Goal: Task Accomplishment & Management: Manage account settings

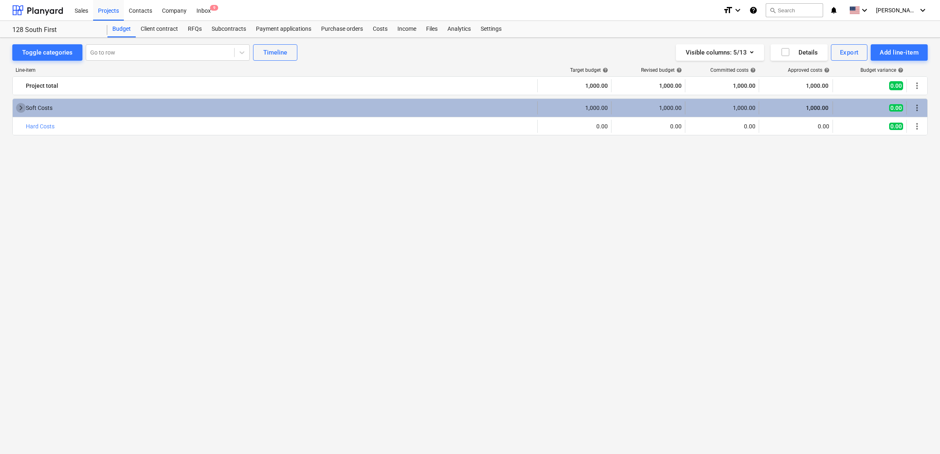
click at [22, 112] on span "keyboard_arrow_right" at bounding box center [21, 108] width 10 height 10
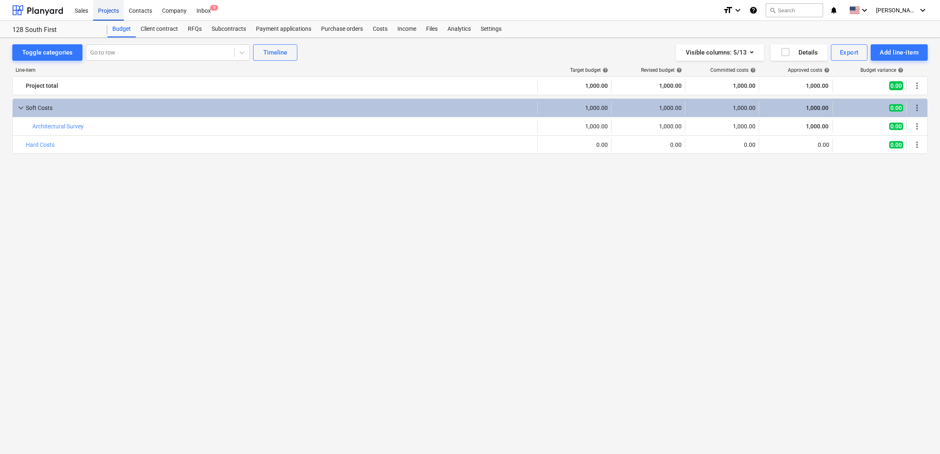
click at [109, 9] on div "Projects" at bounding box center [108, 10] width 31 height 21
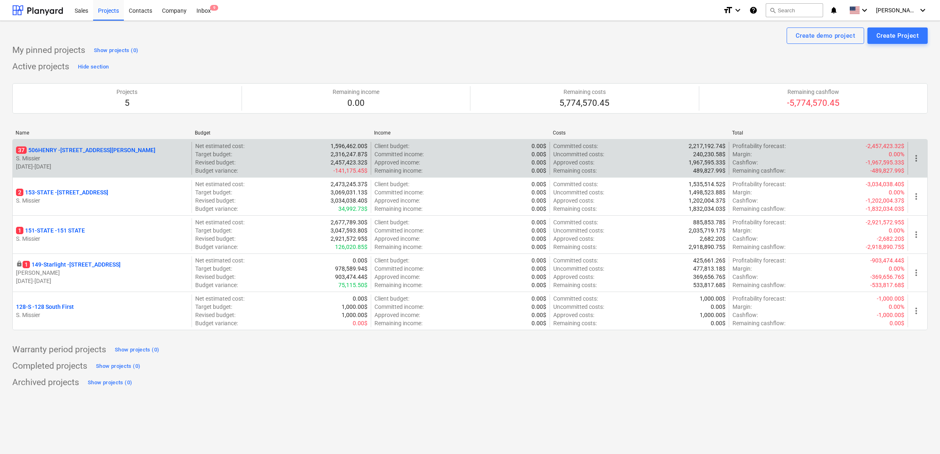
click at [59, 147] on p "37 [STREET_ADDRESS][PERSON_NAME]" at bounding box center [85, 150] width 139 height 8
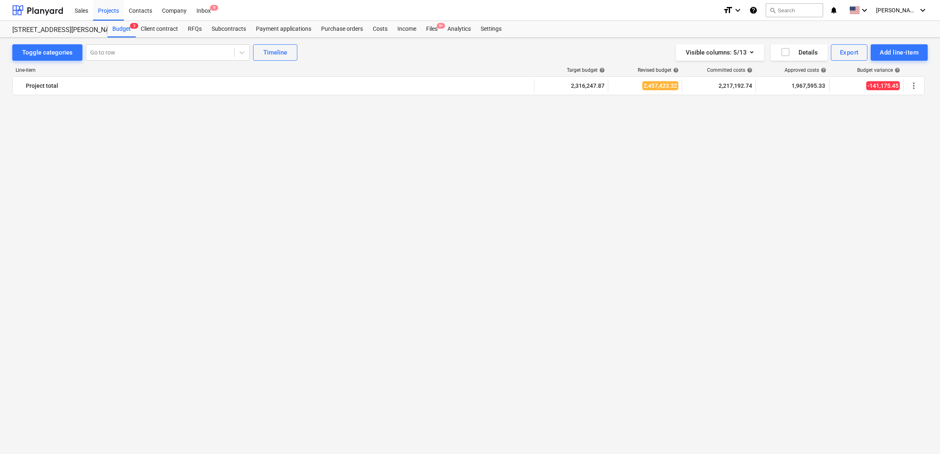
scroll to position [2277, 0]
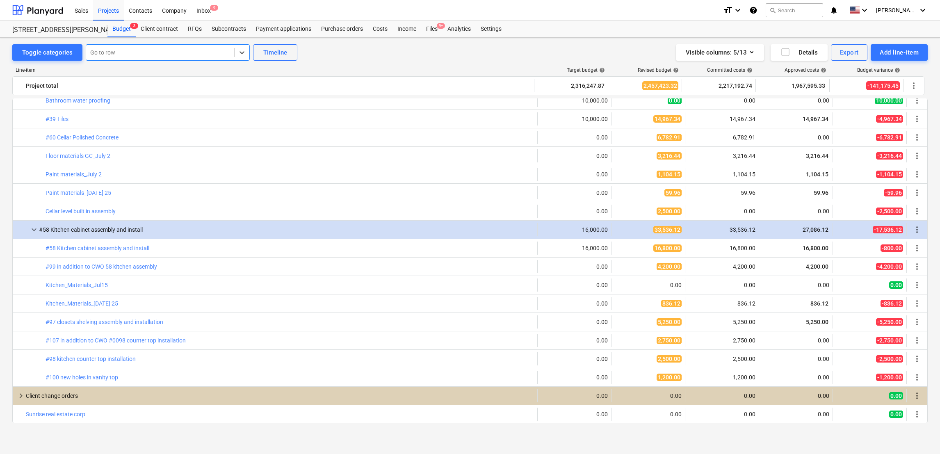
click at [151, 54] on div at bounding box center [160, 52] width 140 height 8
type input "wind"
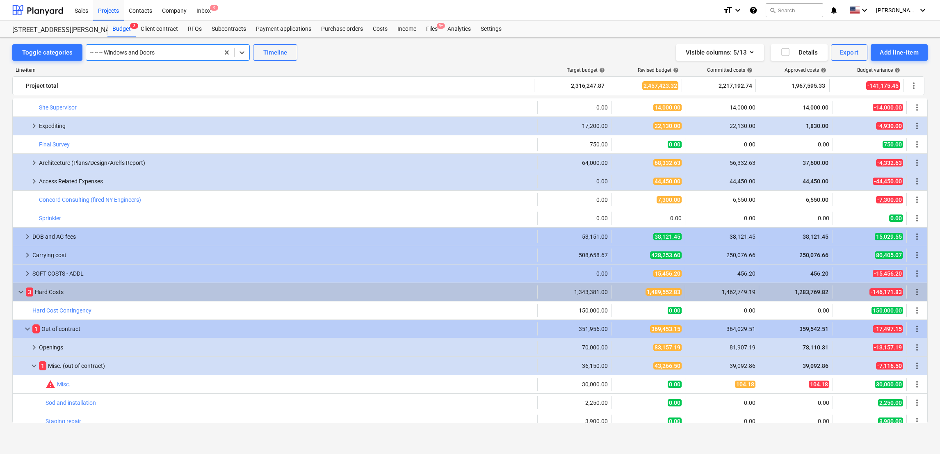
scroll to position [371, 0]
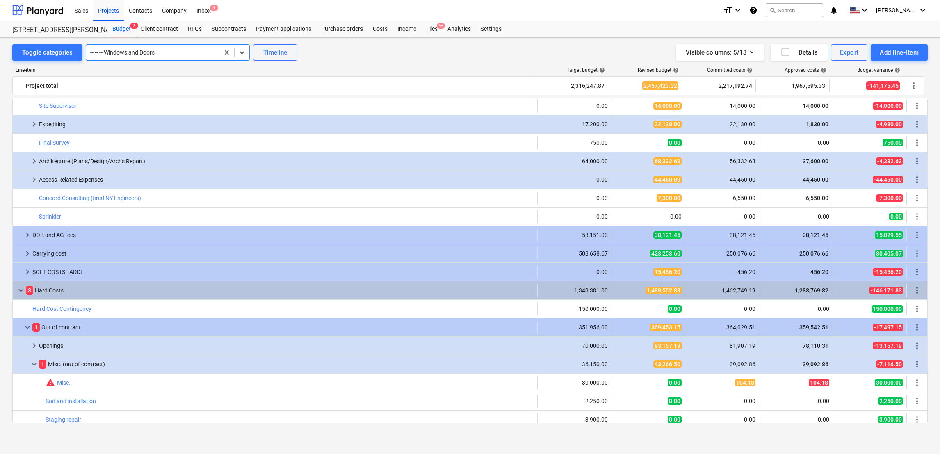
click at [159, 49] on div at bounding box center [152, 52] width 125 height 8
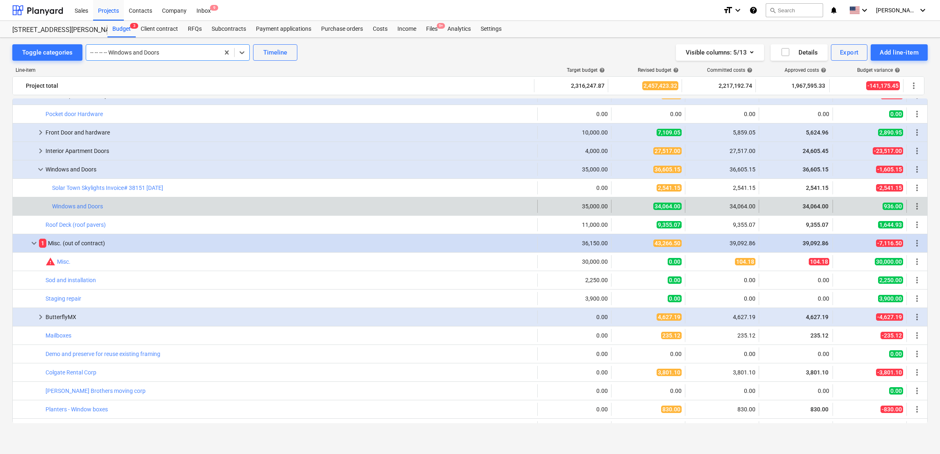
scroll to position [658, 0]
click at [916, 206] on span "more_vert" at bounding box center [917, 206] width 10 height 10
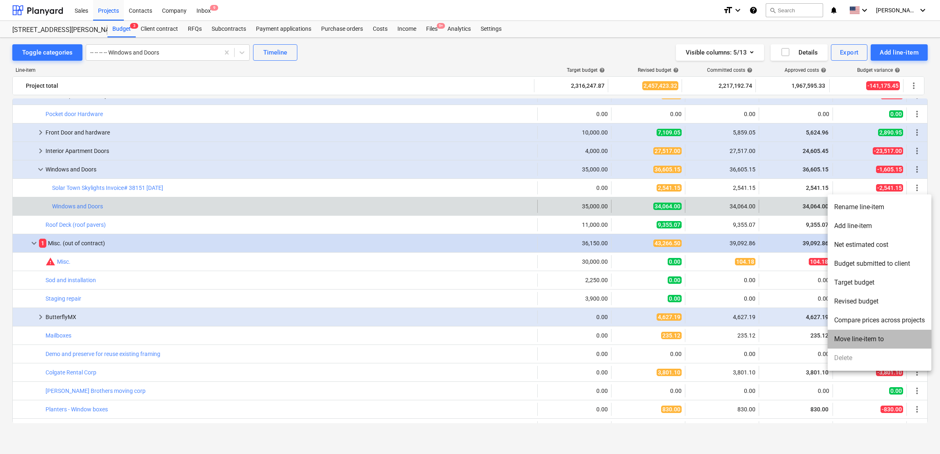
click at [864, 342] on li "Move line-item to" at bounding box center [880, 339] width 104 height 19
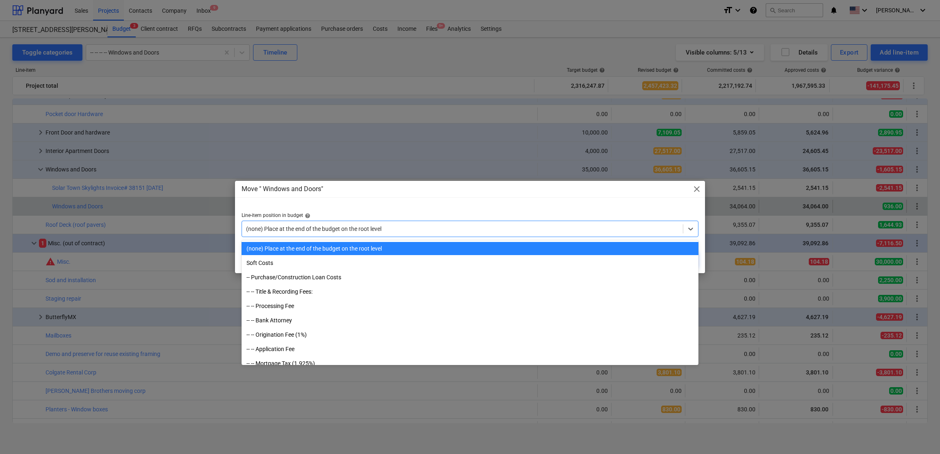
click at [320, 231] on div at bounding box center [462, 229] width 433 height 8
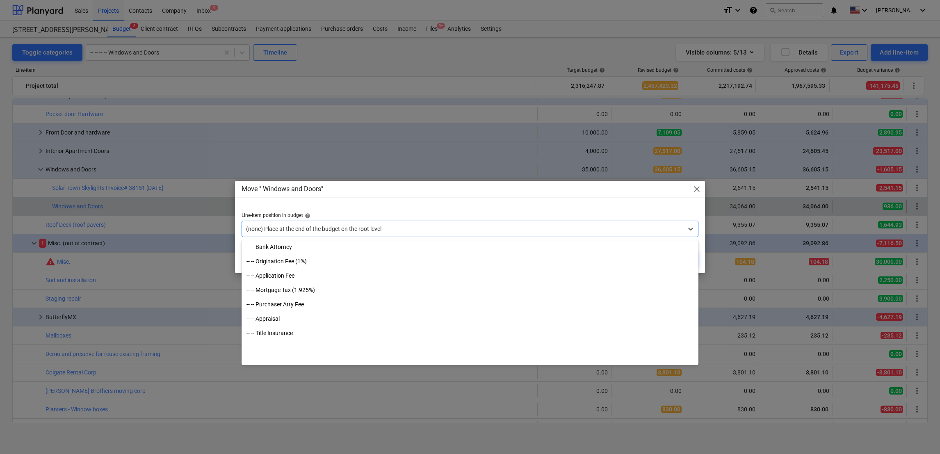
scroll to position [0, 0]
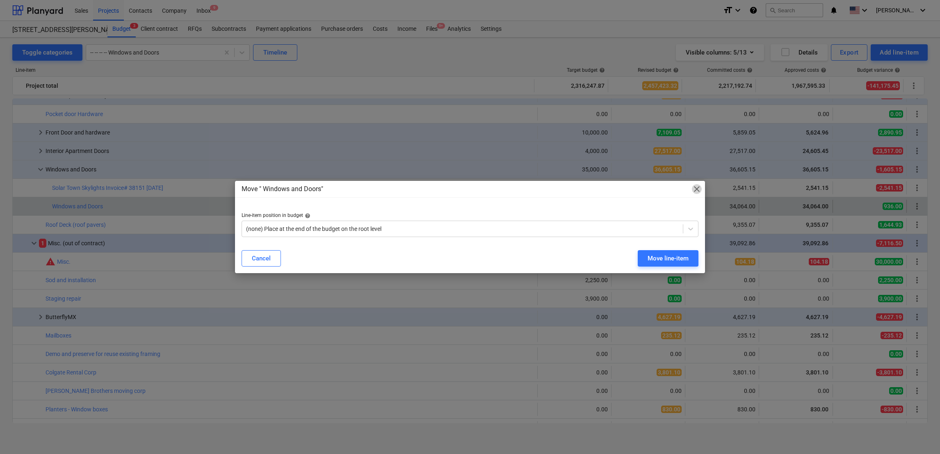
click at [695, 185] on span "close" at bounding box center [697, 189] width 10 height 10
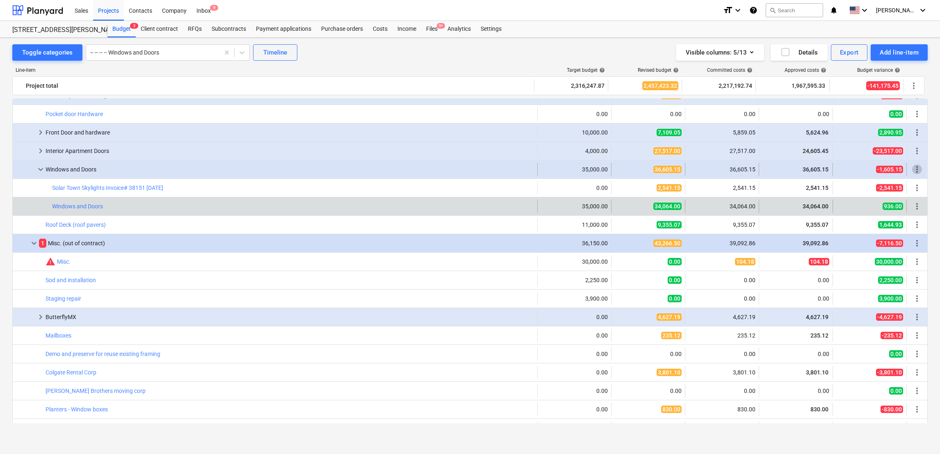
click at [914, 170] on span "more_vert" at bounding box center [917, 169] width 10 height 10
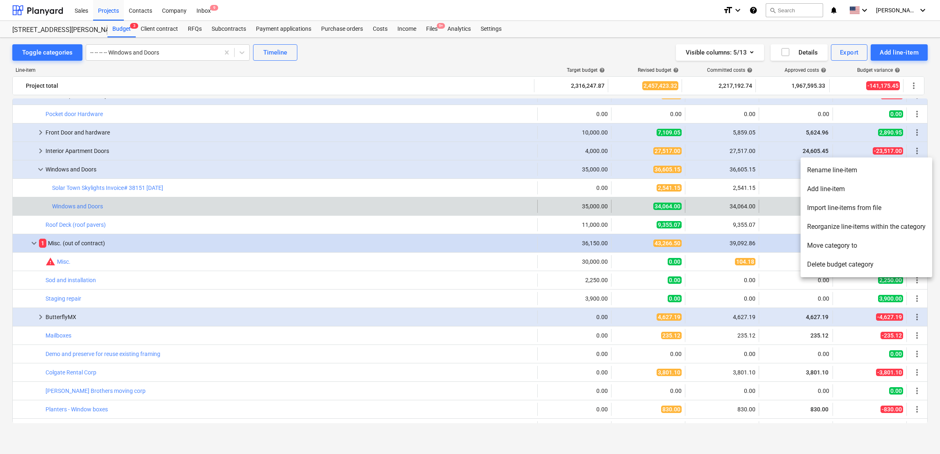
click at [167, 210] on div at bounding box center [470, 227] width 940 height 454
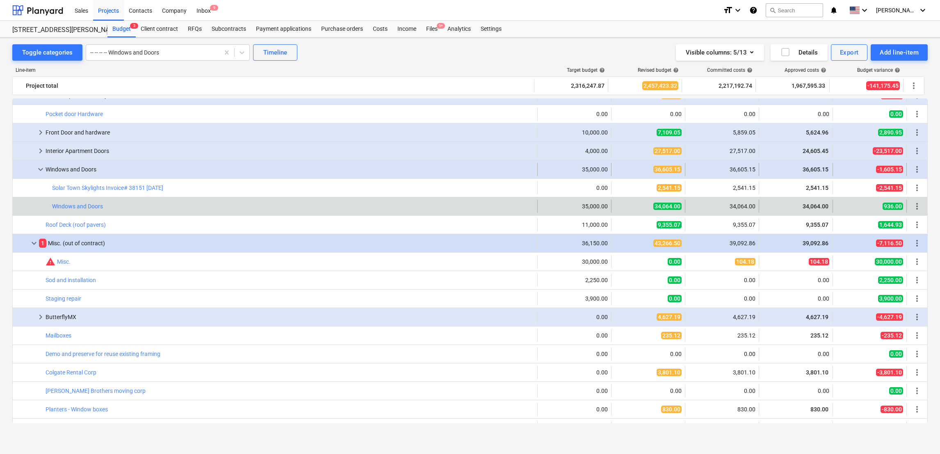
click at [917, 169] on span "more_vert" at bounding box center [917, 169] width 10 height 10
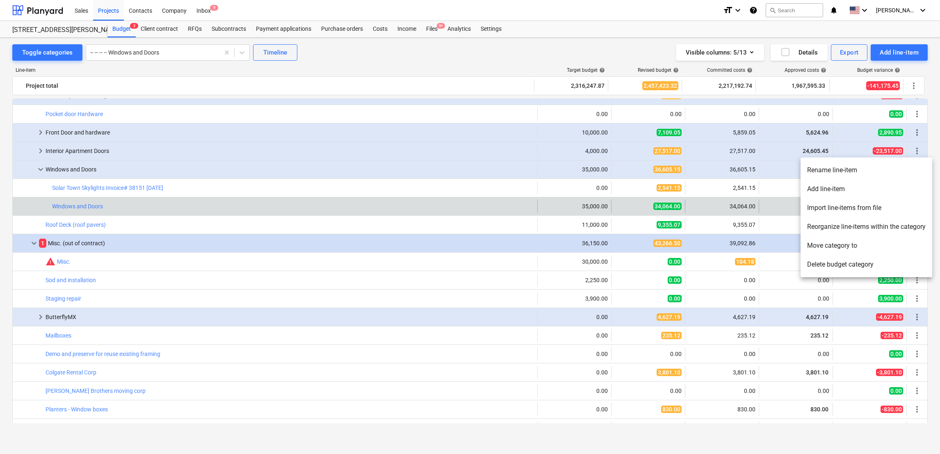
click at [901, 56] on div at bounding box center [470, 227] width 940 height 454
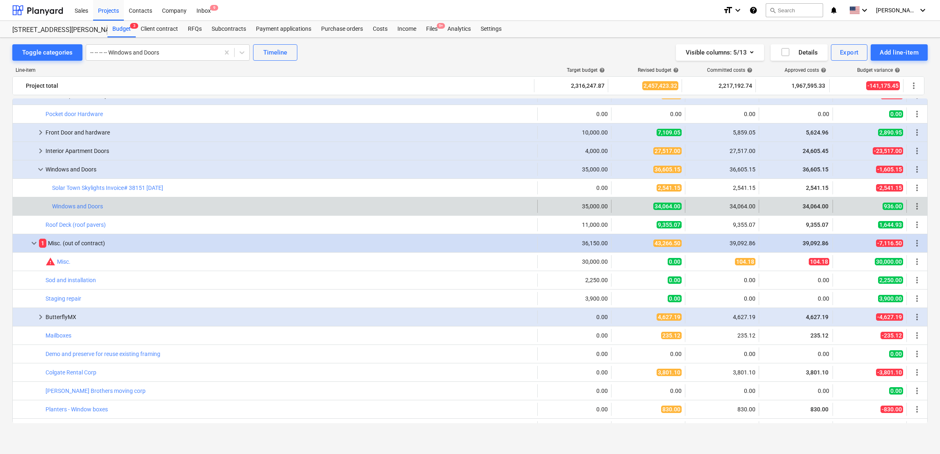
click at [901, 56] on div "Add line-item" at bounding box center [899, 52] width 39 height 11
click at [871, 104] on div "Add custom" at bounding box center [899, 108] width 57 height 8
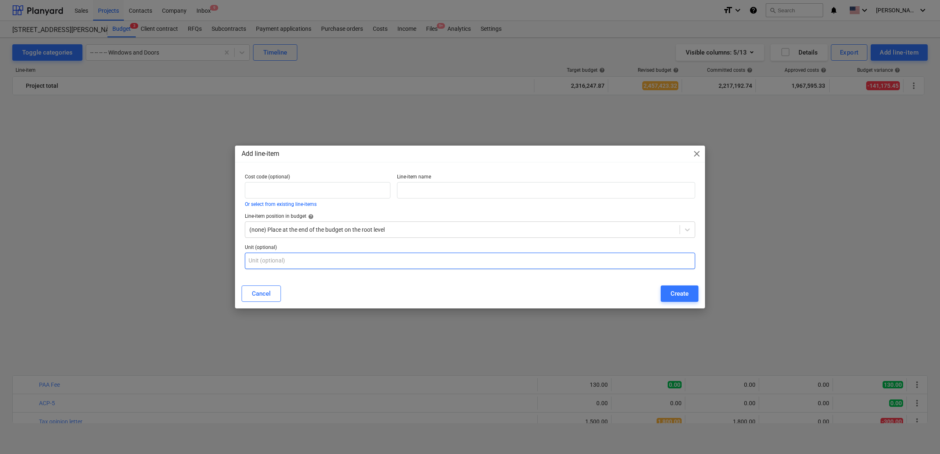
scroll to position [658, 0]
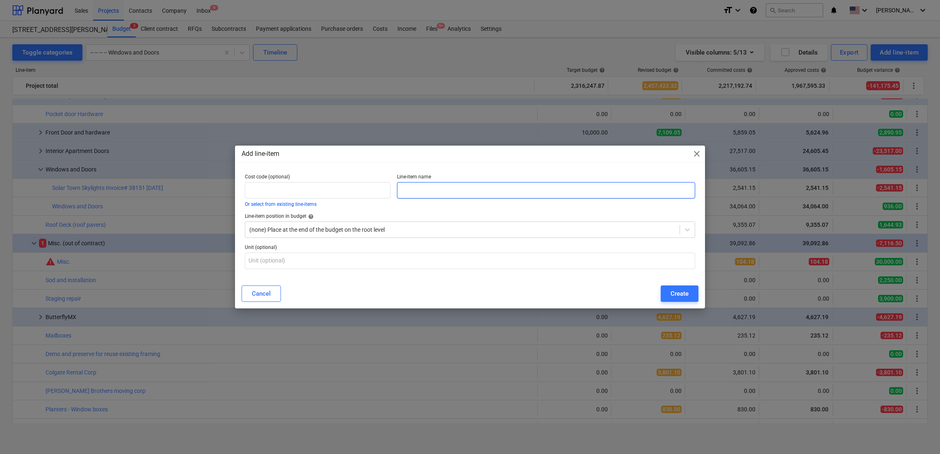
click at [419, 185] on input "text" at bounding box center [546, 190] width 298 height 16
type input "a"
click at [467, 193] on input "text" at bounding box center [546, 190] width 298 height 16
type input "A"
type input "Lock for Pella in swing door at penthouse"
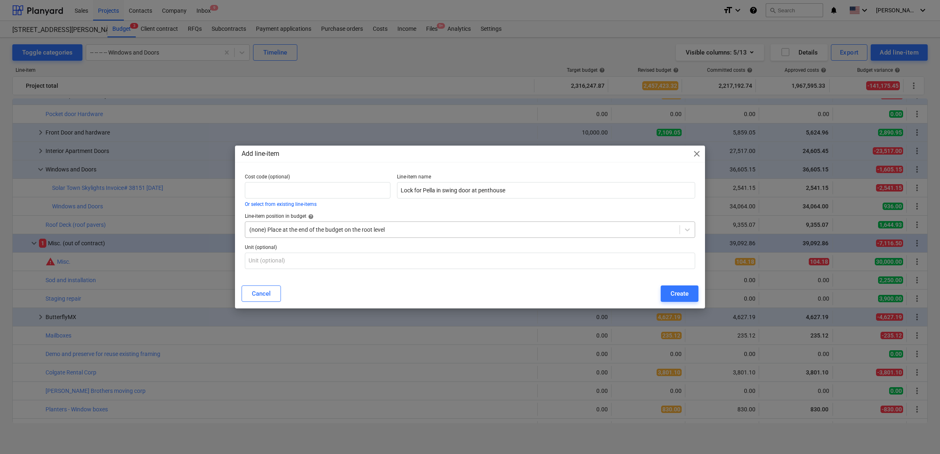
click at [343, 228] on div at bounding box center [462, 230] width 426 height 8
type input "wind"
click at [684, 297] on div "Create" at bounding box center [679, 293] width 18 height 11
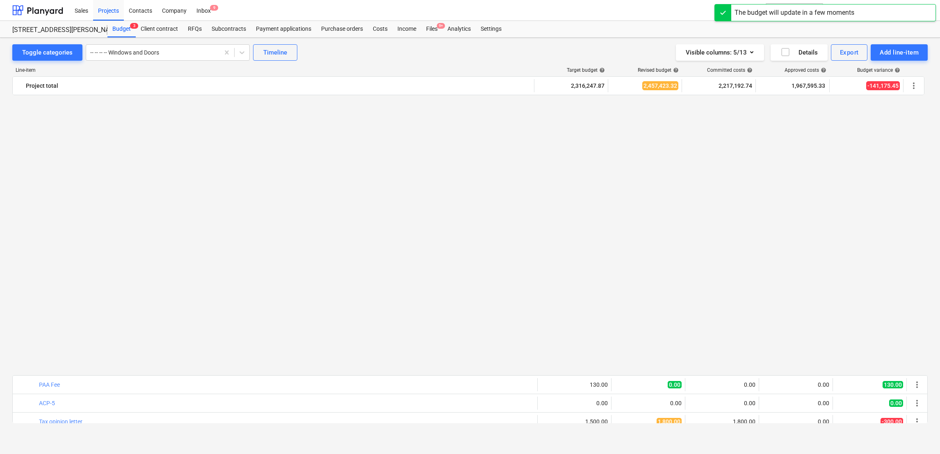
scroll to position [658, 0]
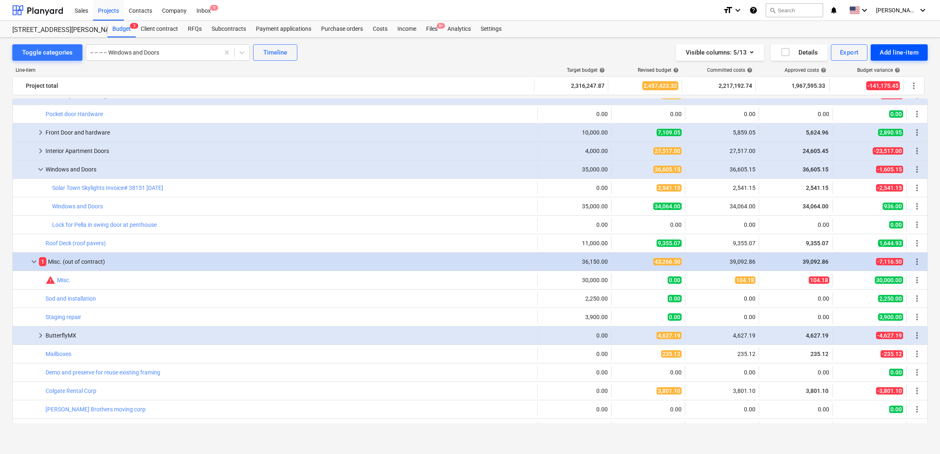
click at [884, 54] on div "Add line-item" at bounding box center [899, 52] width 39 height 11
click at [871, 104] on div "Add custom" at bounding box center [899, 108] width 57 height 8
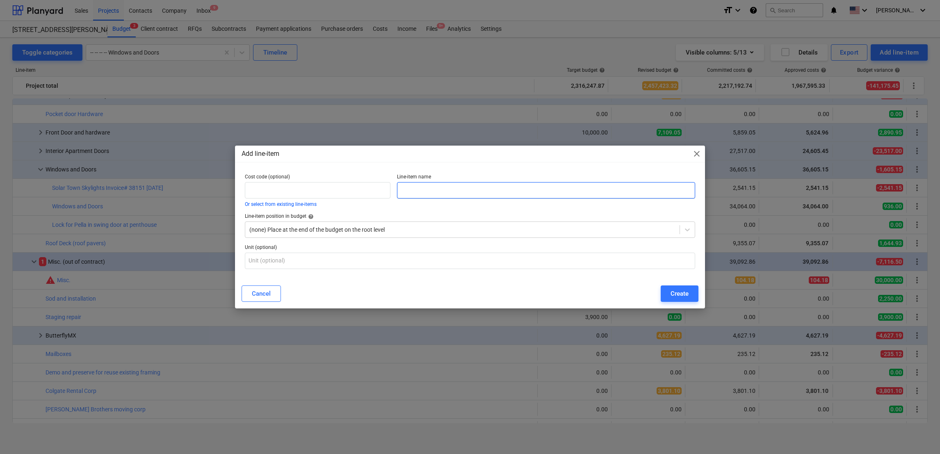
click at [422, 191] on input "text" at bounding box center [546, 190] width 298 height 16
type input "l"
click at [698, 153] on span "close" at bounding box center [697, 154] width 10 height 10
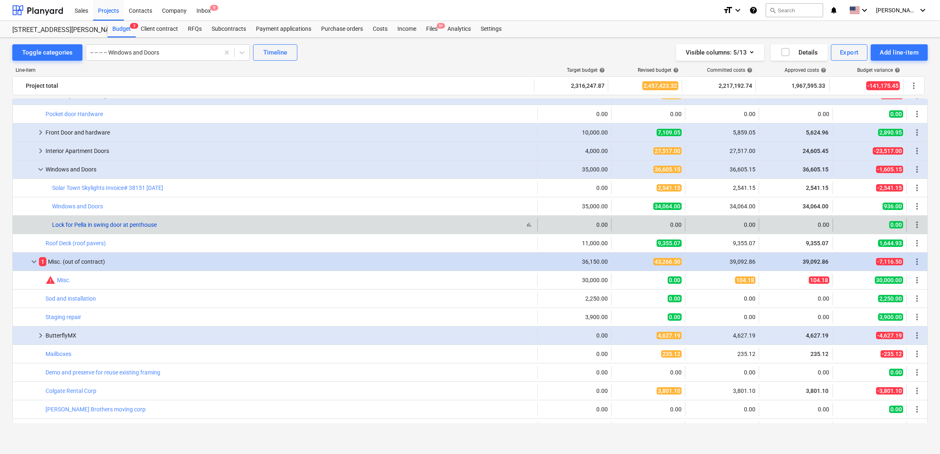
click at [89, 227] on link "Lock for Pella in swing door at penthouse" at bounding box center [104, 224] width 105 height 7
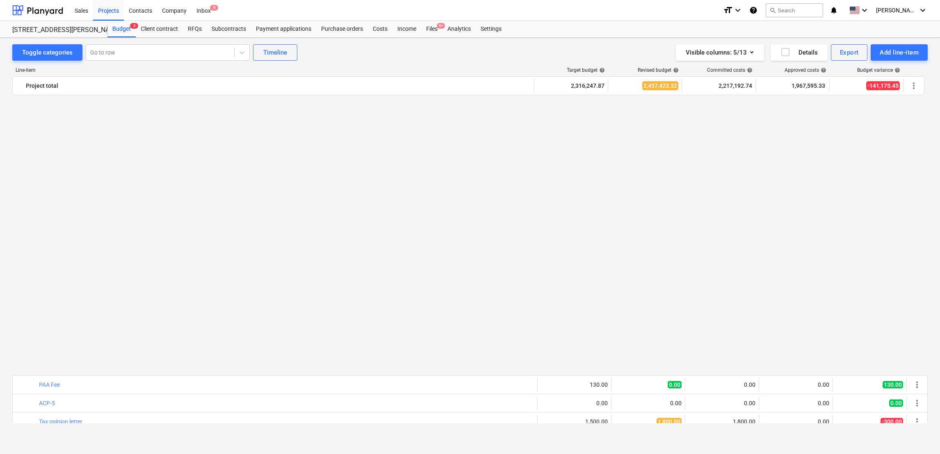
scroll to position [658, 0]
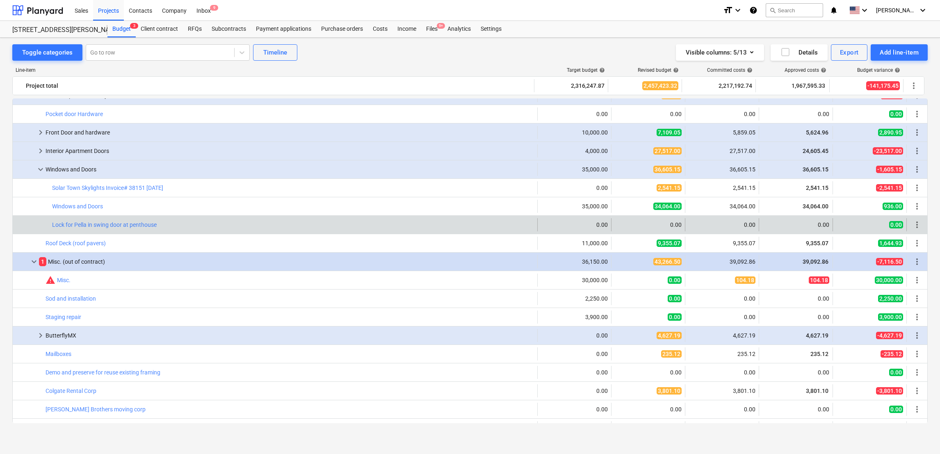
drag, startPoint x: 182, startPoint y: 223, endPoint x: 51, endPoint y: 221, distance: 131.7
click at [51, 221] on div "bar_chart Lock for Pella in swing door at penthouse" at bounding box center [275, 224] width 525 height 13
copy div "bar_chart Lock for Pella in swing door at penthouse"
click at [912, 228] on span "more_vert" at bounding box center [917, 225] width 10 height 10
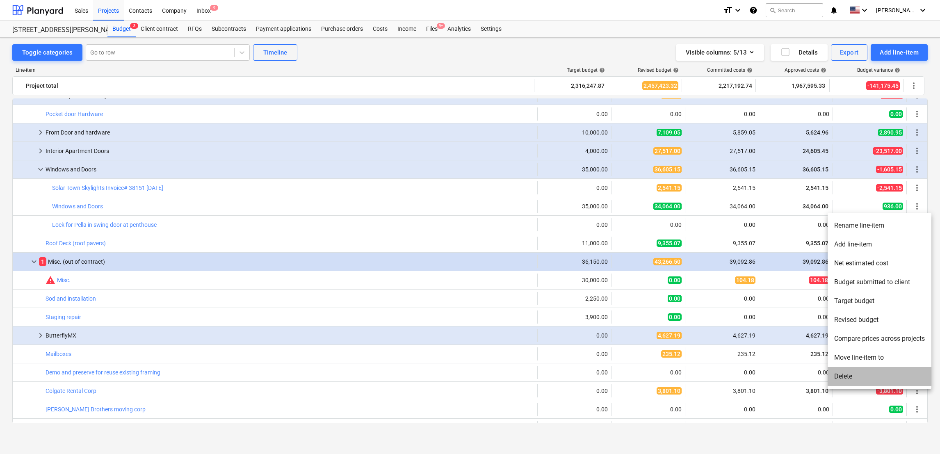
click at [854, 377] on li "Delete" at bounding box center [880, 376] width 104 height 19
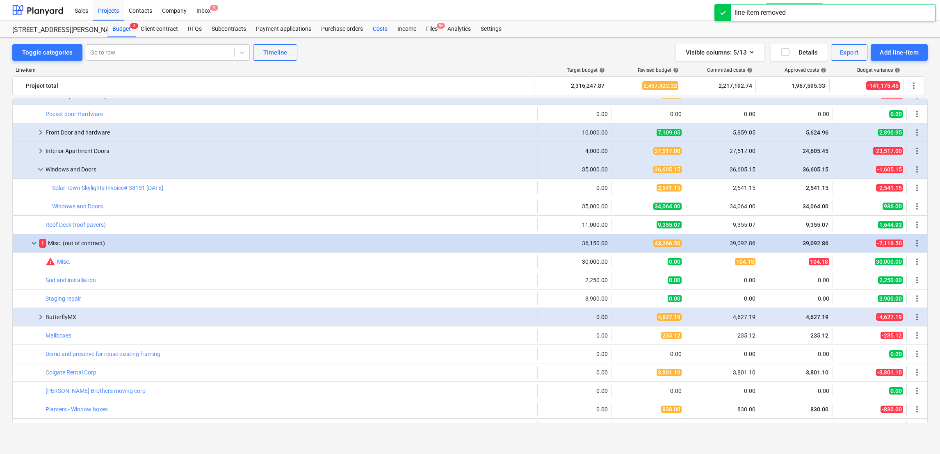
click at [376, 24] on div "Costs" at bounding box center [380, 29] width 25 height 16
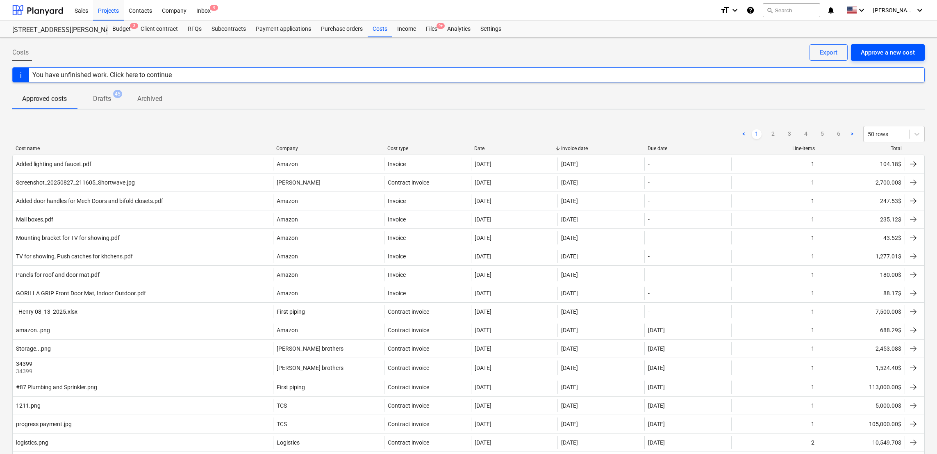
click at [890, 49] on div "Approve a new cost" at bounding box center [888, 52] width 54 height 11
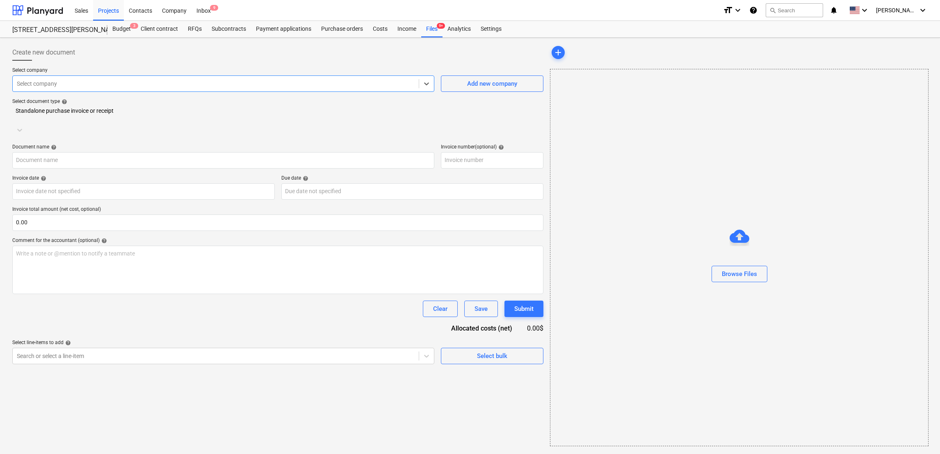
click at [190, 86] on div at bounding box center [216, 84] width 398 height 8
type input "pella"
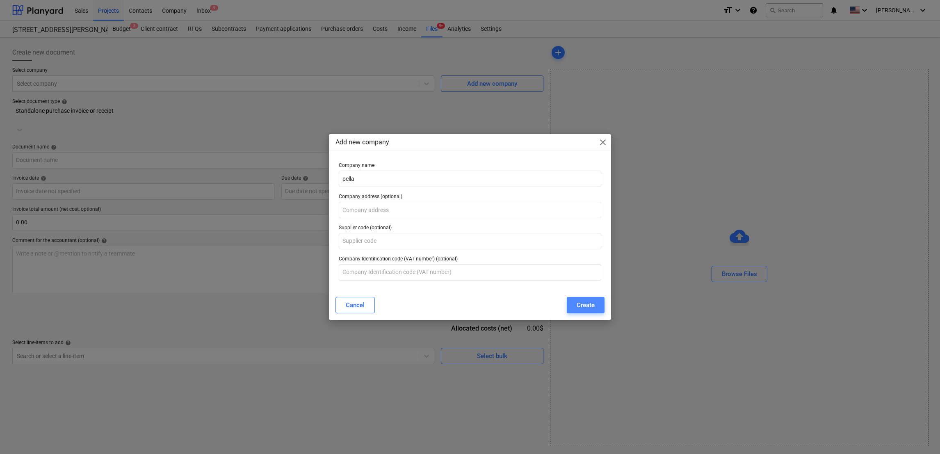
click at [580, 307] on div "Create" at bounding box center [586, 305] width 18 height 11
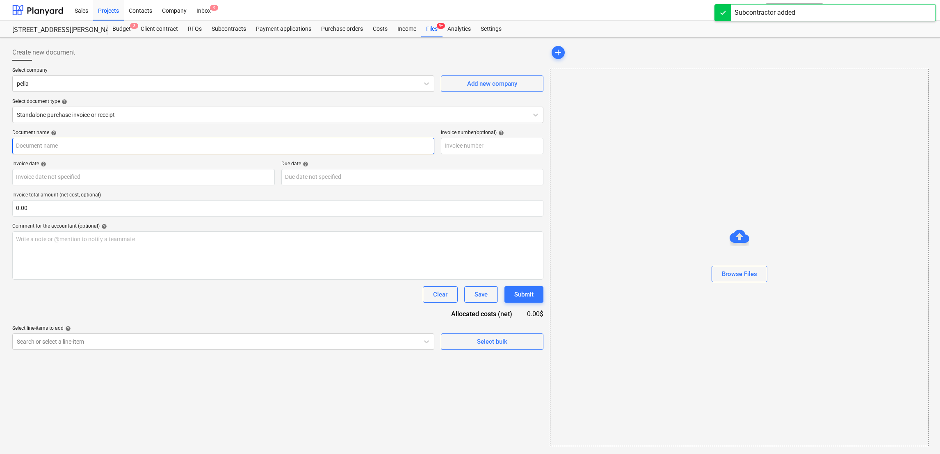
click at [59, 146] on input "text" at bounding box center [223, 146] width 422 height 16
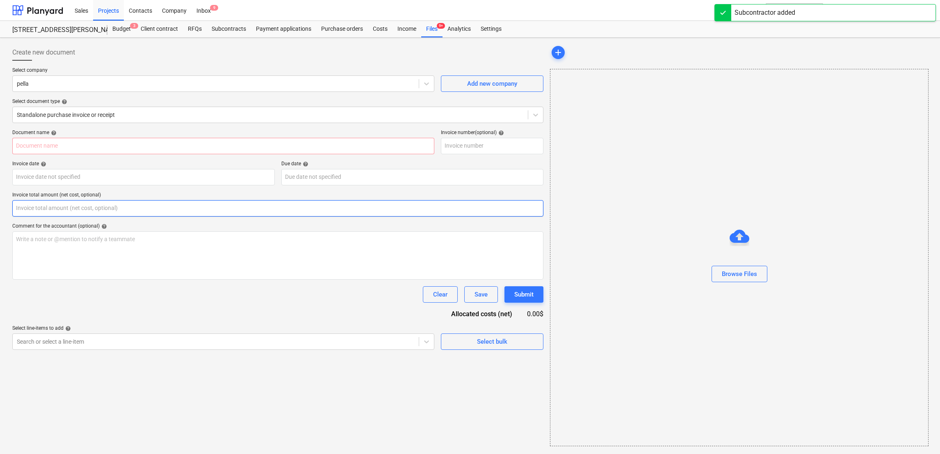
click at [473, 202] on input "text" at bounding box center [277, 208] width 531 height 16
type input "0.00"
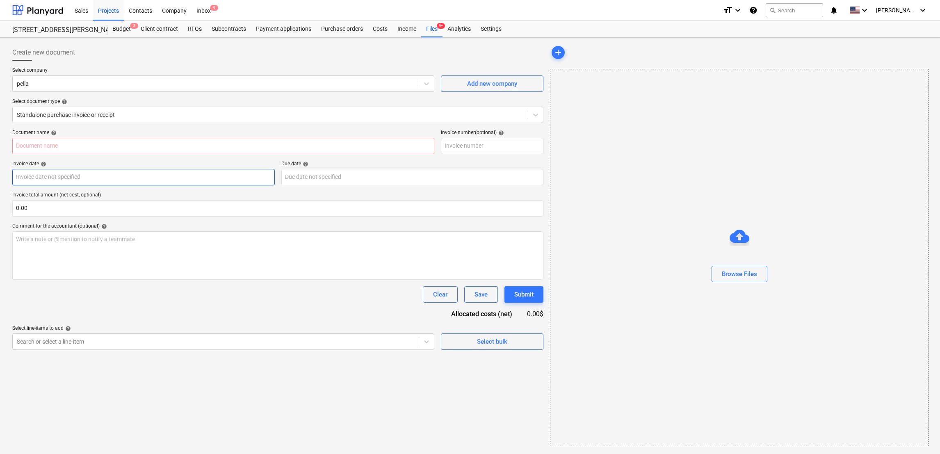
click at [150, 182] on body "Sales Projects Contacts Company Inbox 9 format_size keyboard_arrow_down help se…" at bounding box center [470, 227] width 940 height 454
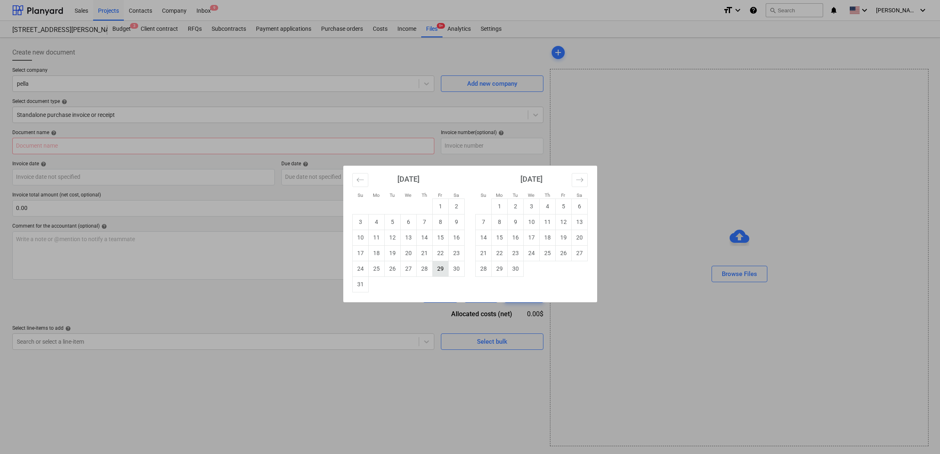
click at [441, 270] on td "29" at bounding box center [440, 269] width 16 height 16
type input "[DATE]"
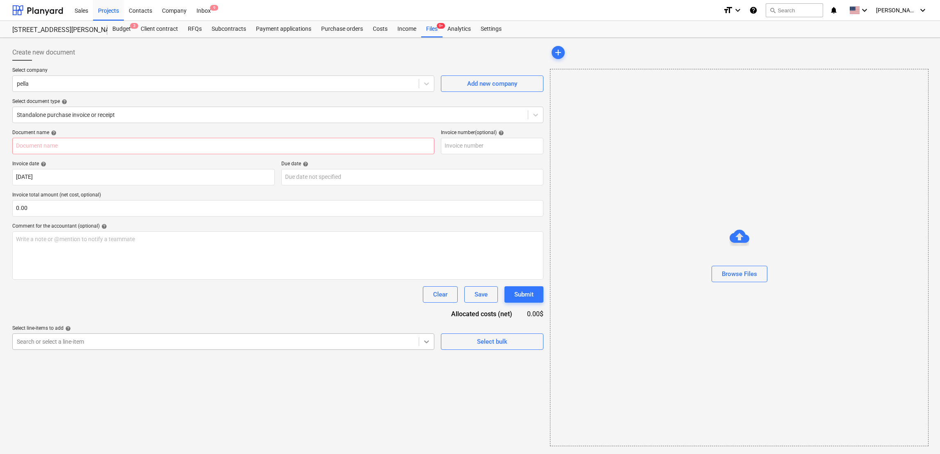
click at [426, 345] on icon at bounding box center [426, 341] width 8 height 8
type input "window"
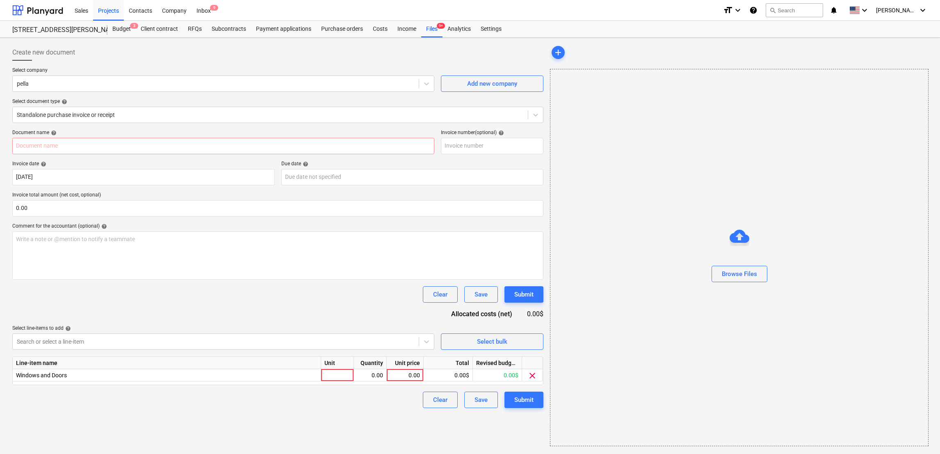
click at [463, 411] on div "Create new document Select company pella Add new company Select document type h…" at bounding box center [278, 245] width 538 height 408
click at [348, 376] on div at bounding box center [337, 375] width 33 height 12
type input "1"
click at [378, 374] on div "0.00" at bounding box center [370, 375] width 26 height 12
type input "1"
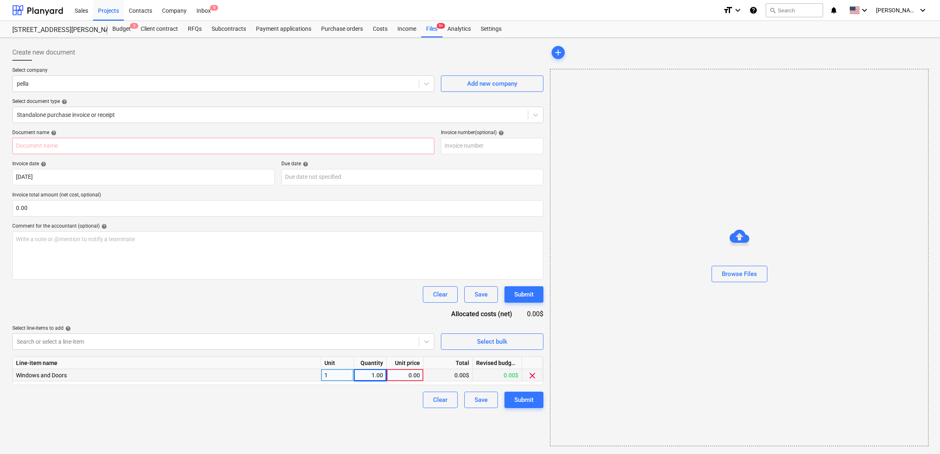
click at [407, 374] on div "0.00" at bounding box center [405, 375] width 30 height 12
type input "409.40"
click at [499, 379] on div "0.00$" at bounding box center [497, 375] width 49 height 12
click at [521, 399] on div "Submit" at bounding box center [523, 399] width 19 height 11
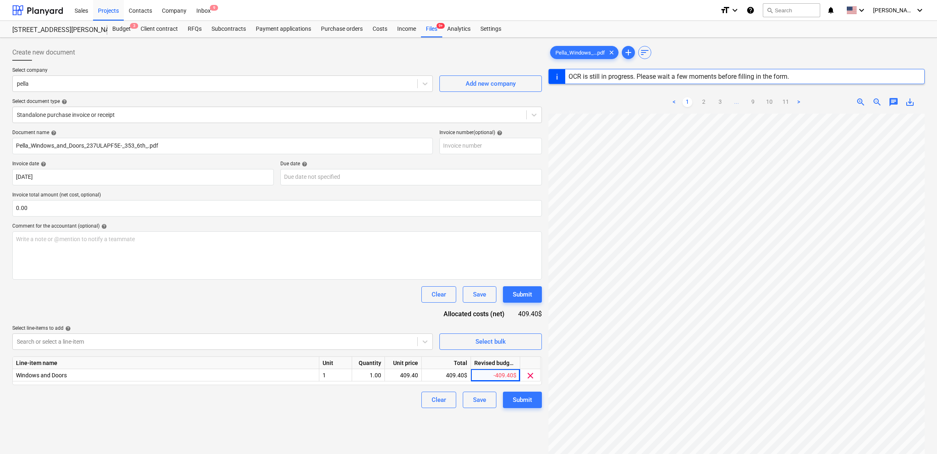
type input "237ULAPF5E"
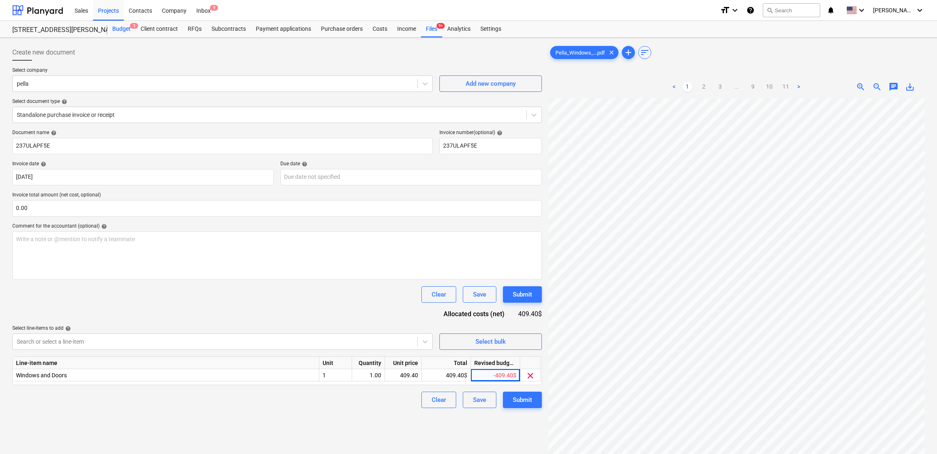
click at [119, 27] on div "Budget 3" at bounding box center [121, 29] width 28 height 16
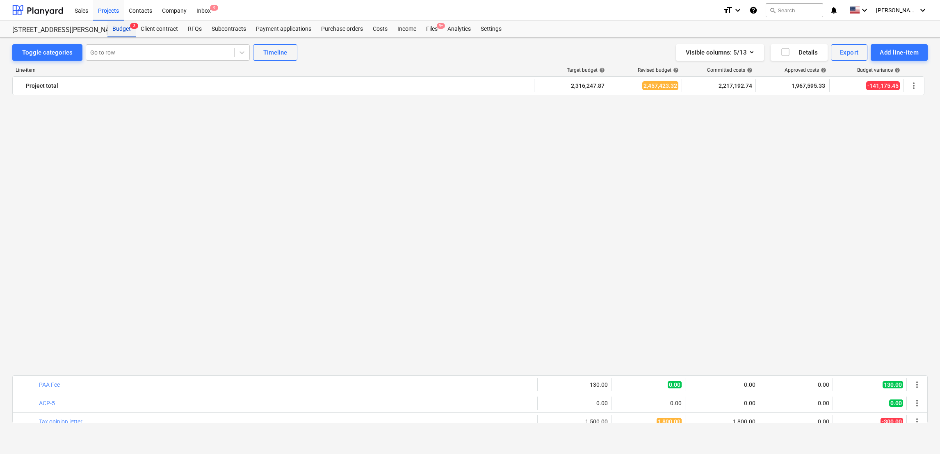
scroll to position [658, 0]
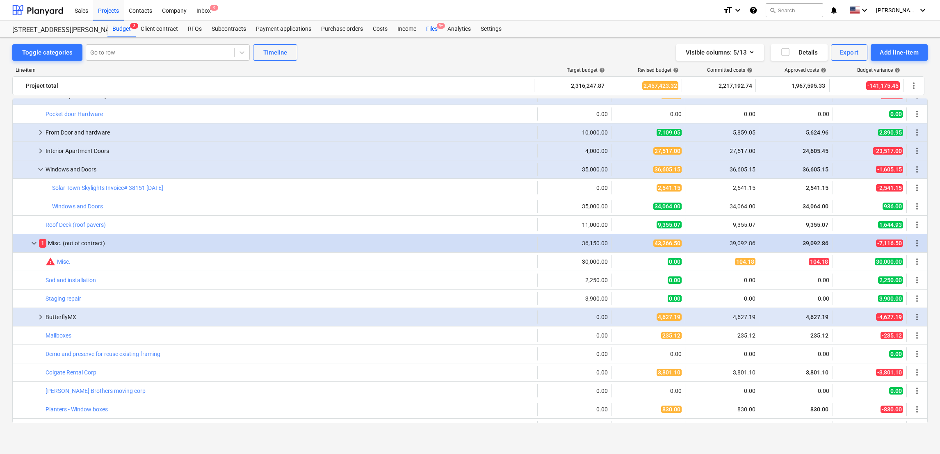
click at [429, 28] on div "Files 9+" at bounding box center [431, 29] width 21 height 16
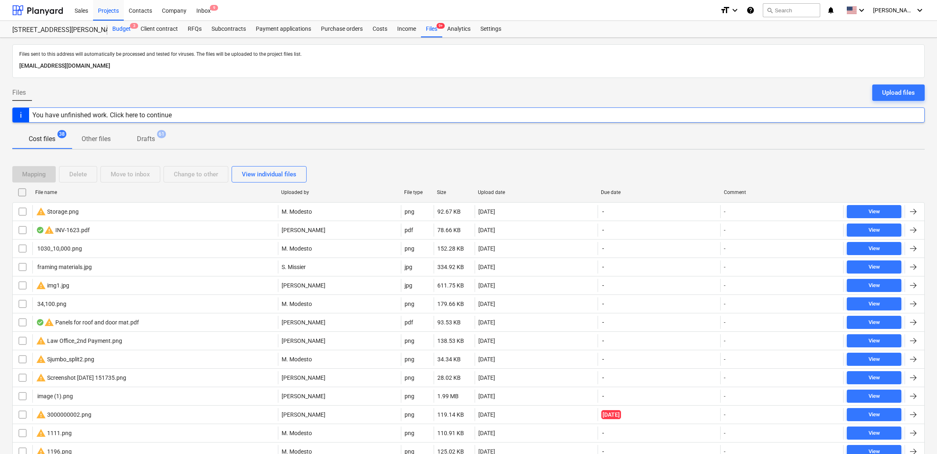
click at [124, 25] on div "Budget 3" at bounding box center [121, 29] width 28 height 16
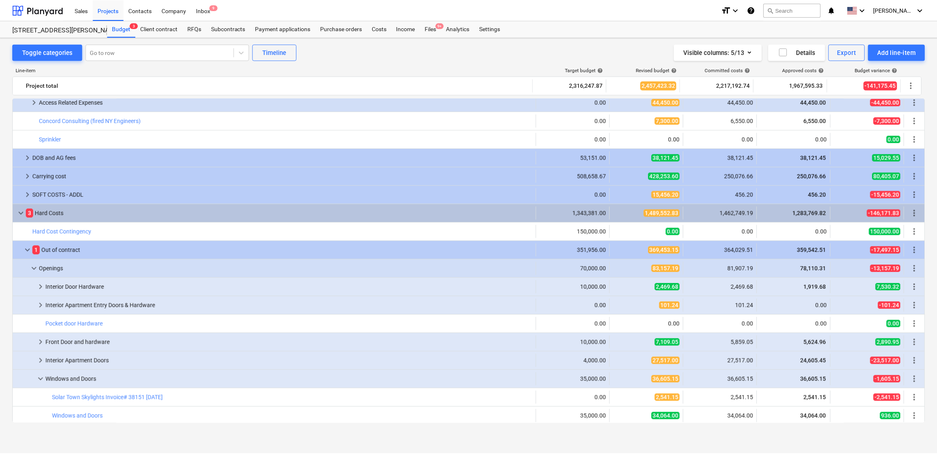
scroll to position [449, 0]
click at [381, 28] on div "Costs" at bounding box center [380, 29] width 25 height 16
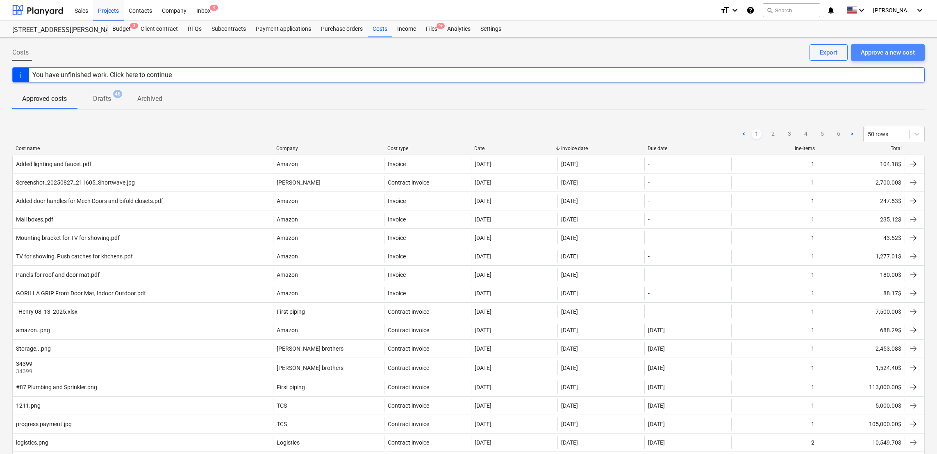
click at [865, 58] on button "Approve a new cost" at bounding box center [888, 52] width 74 height 16
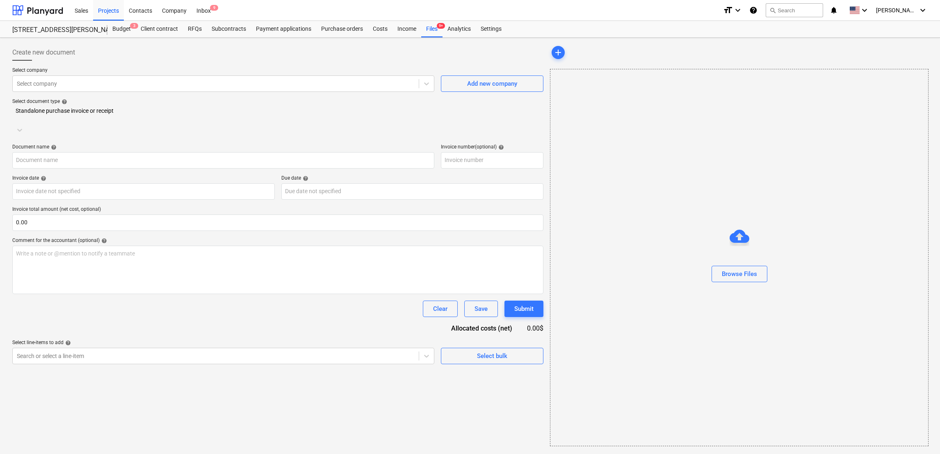
click at [282, 116] on div "Select document type help Standalone purchase invoice or receipt" at bounding box center [277, 117] width 531 height 39
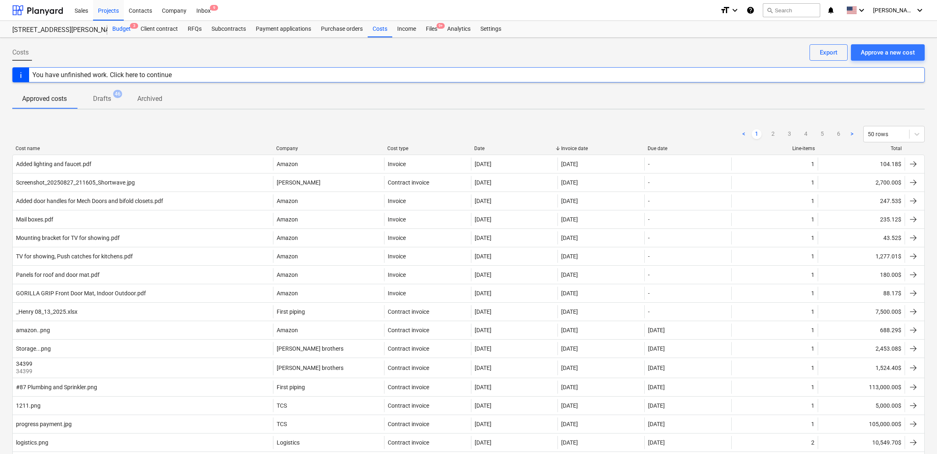
click at [124, 27] on div "Budget 3" at bounding box center [121, 29] width 28 height 16
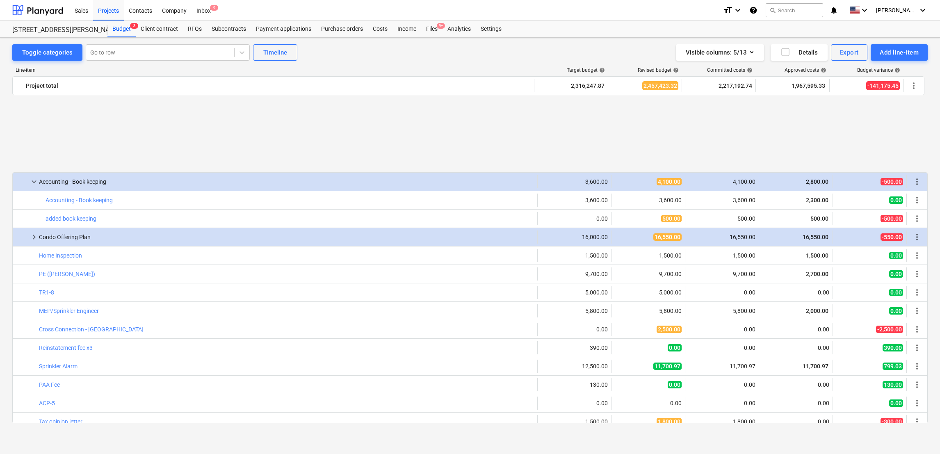
scroll to position [449, 0]
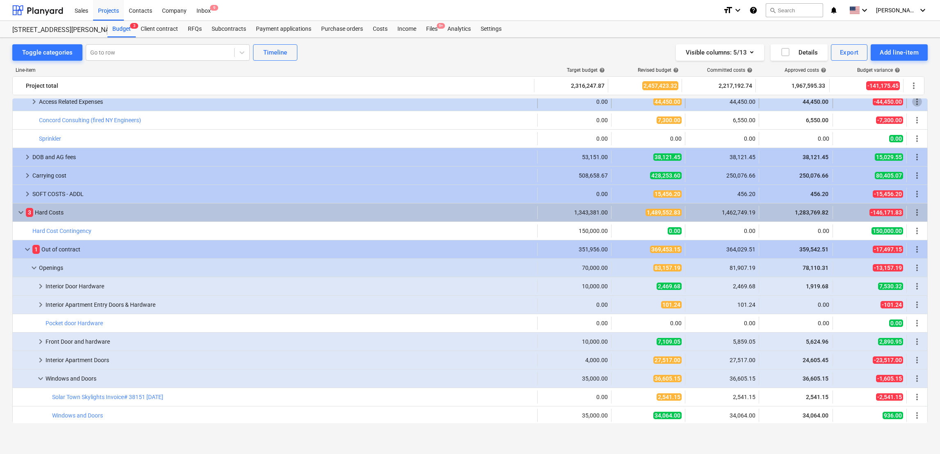
click at [914, 103] on span "more_vert" at bounding box center [917, 102] width 10 height 10
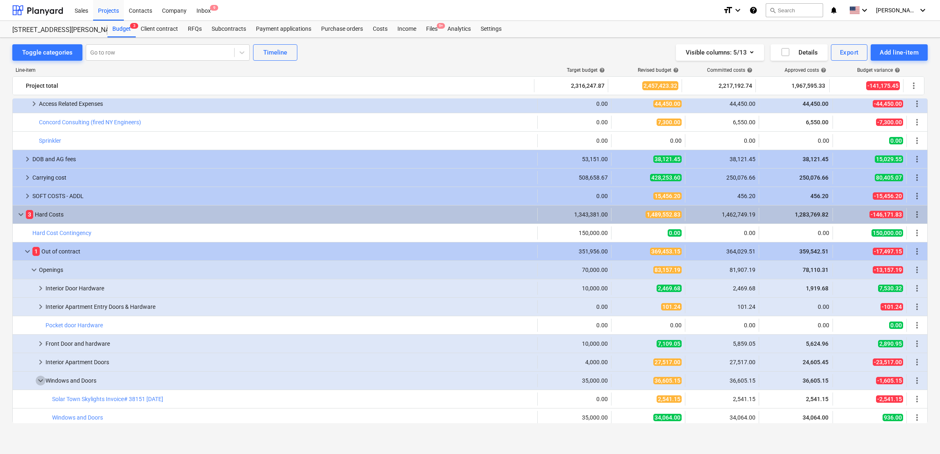
click at [38, 381] on span "keyboard_arrow_down" at bounding box center [41, 381] width 10 height 10
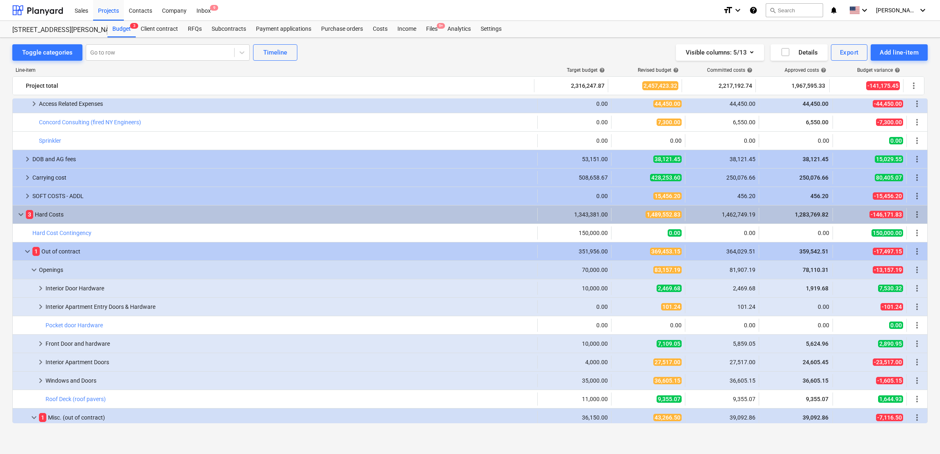
click at [432, 56] on div "Toggle categories Go to row Timeline Visible columns : 5/13 Details Export Add …" at bounding box center [469, 52] width 915 height 16
click at [435, 25] on div "Files 9+" at bounding box center [431, 29] width 21 height 16
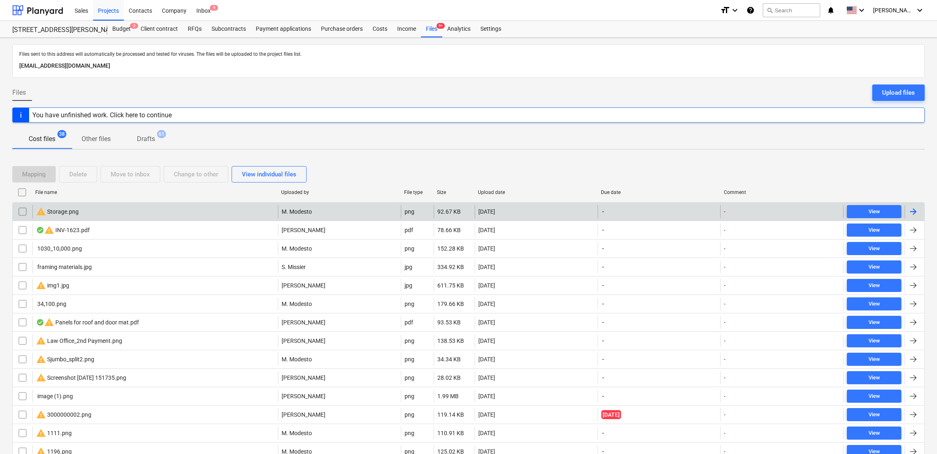
click at [60, 214] on div "warning Storage.png" at bounding box center [57, 212] width 43 height 10
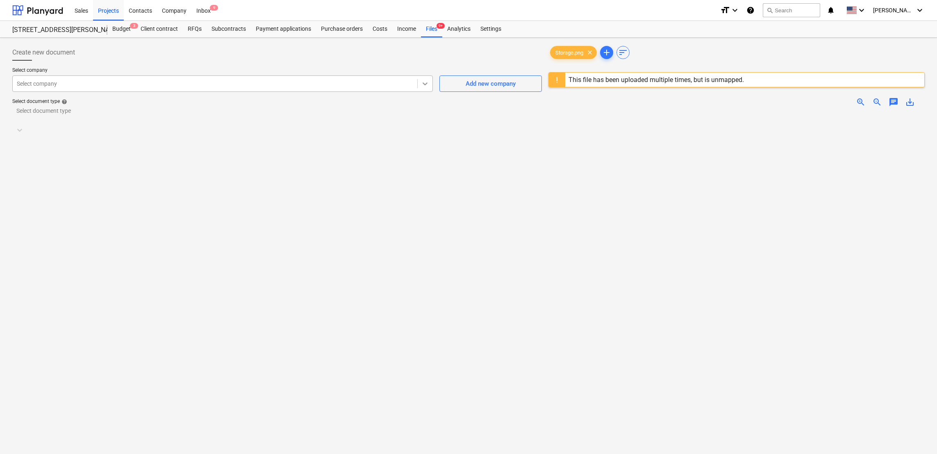
click at [422, 86] on icon at bounding box center [425, 84] width 8 height 8
click at [582, 128] on div at bounding box center [737, 329] width 376 height 431
click at [679, 114] on img at bounding box center [737, 114] width 188 height 0
click at [863, 103] on span "zoom_in" at bounding box center [861, 102] width 10 height 10
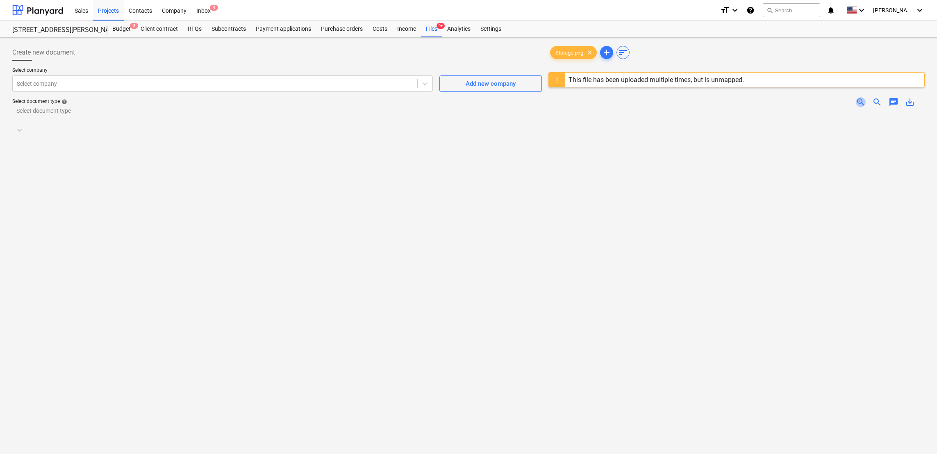
click at [863, 103] on span "zoom_in" at bounding box center [861, 102] width 10 height 10
click at [430, 83] on div at bounding box center [425, 83] width 15 height 15
click at [115, 114] on div at bounding box center [270, 115] width 506 height 8
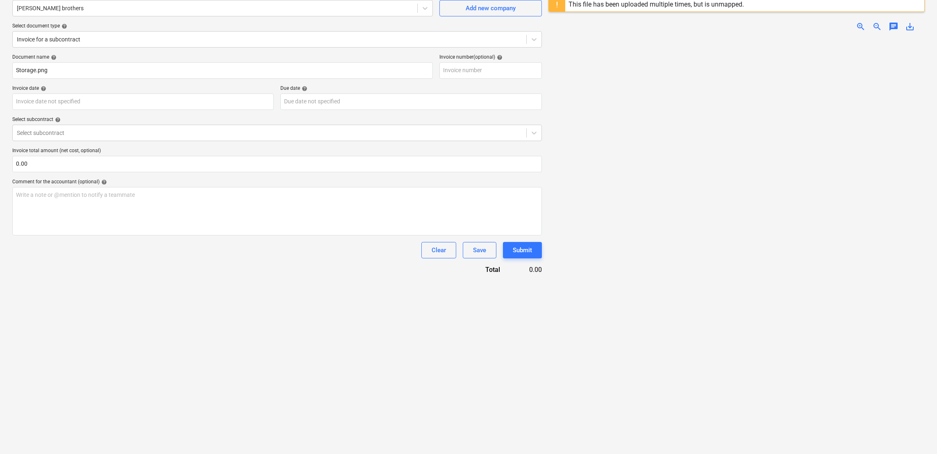
scroll to position [73, 0]
click at [691, 389] on div at bounding box center [737, 255] width 376 height 431
click at [435, 252] on div "Clear" at bounding box center [439, 252] width 14 height 11
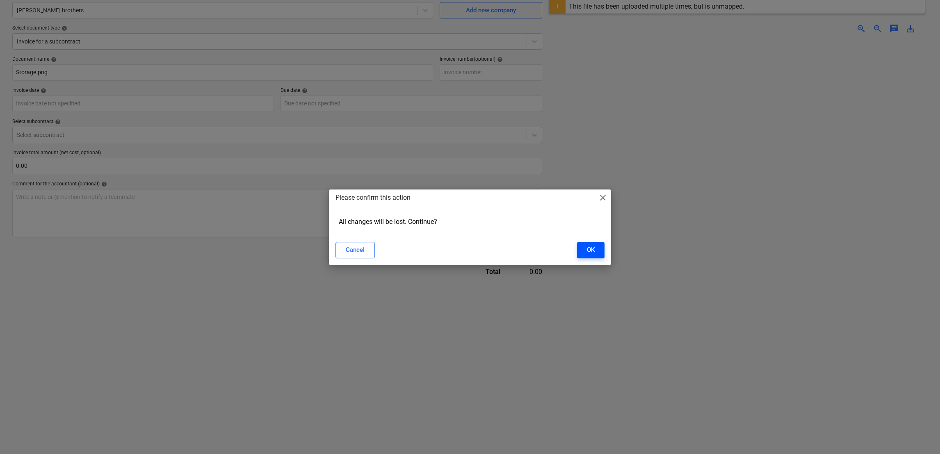
click at [593, 249] on div "OK" at bounding box center [591, 249] width 8 height 11
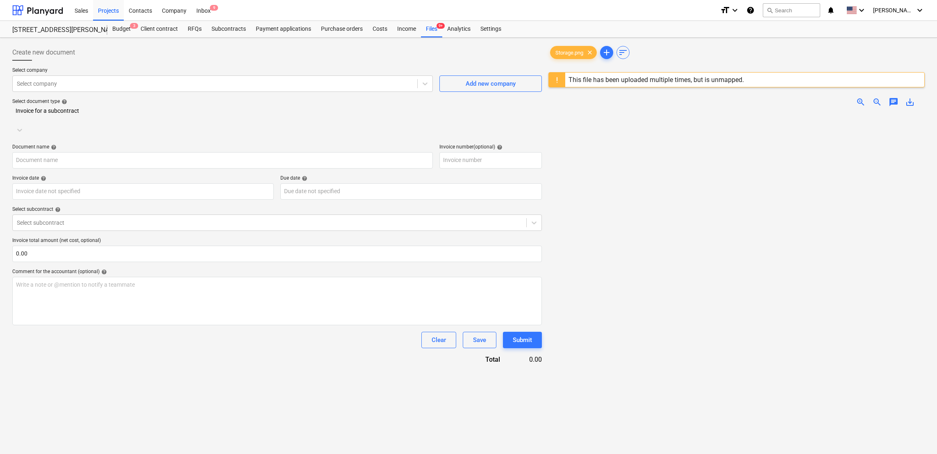
drag, startPoint x: 545, startPoint y: 30, endPoint x: 295, endPoint y: 16, distance: 250.5
click at [295, 16] on header "Sales Projects Contacts Company Inbox 9 format_size keyboard_arrow_down help se…" at bounding box center [468, 19] width 937 height 38
click at [126, 27] on div "Budget 3" at bounding box center [121, 29] width 28 height 16
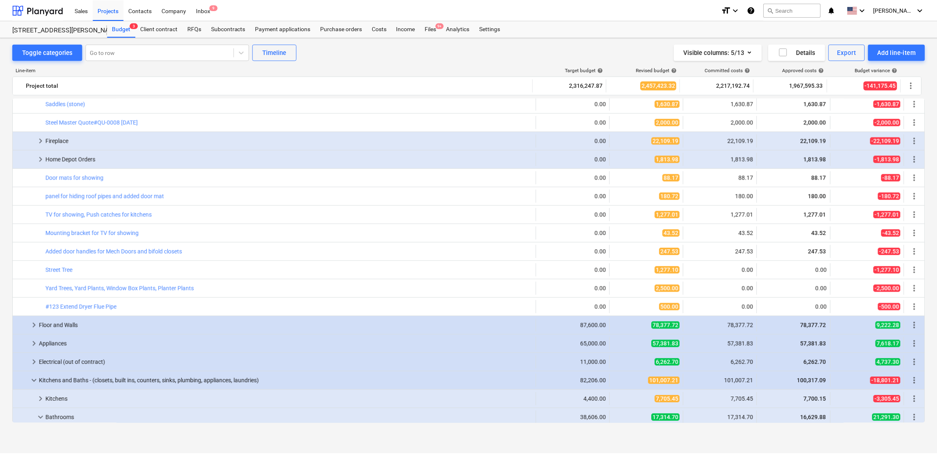
scroll to position [993, 0]
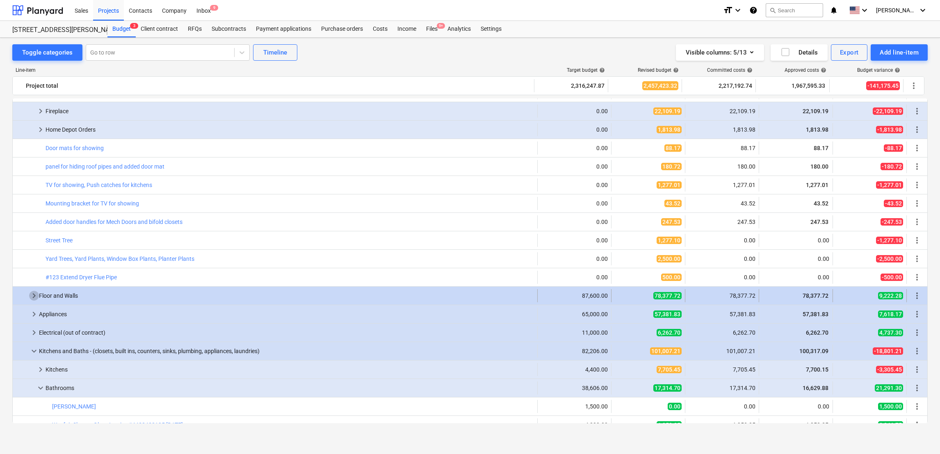
click at [31, 296] on span "keyboard_arrow_right" at bounding box center [34, 296] width 10 height 10
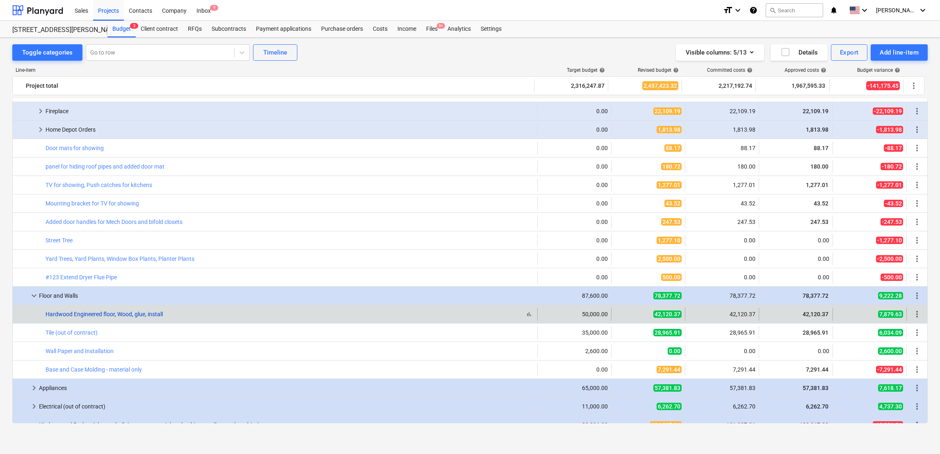
click at [82, 315] on link "Hardwood Engineered floor, Wood, glue, install" at bounding box center [104, 314] width 117 height 7
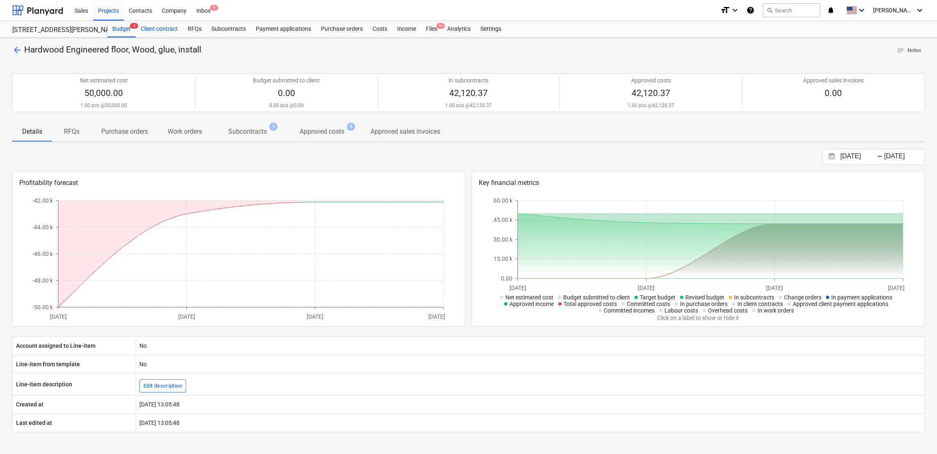
click at [155, 29] on div "Client contract" at bounding box center [159, 29] width 47 height 16
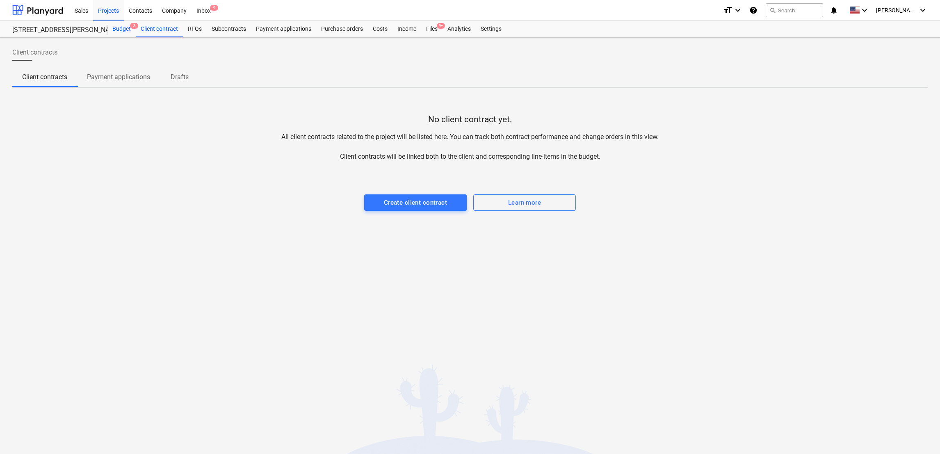
click at [123, 25] on div "Budget 3" at bounding box center [121, 29] width 28 height 16
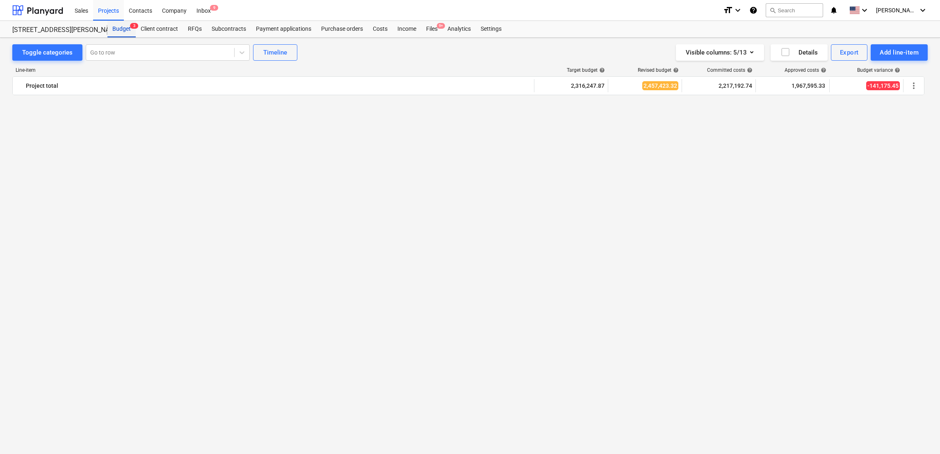
scroll to position [993, 0]
